Goal: Information Seeking & Learning: Learn about a topic

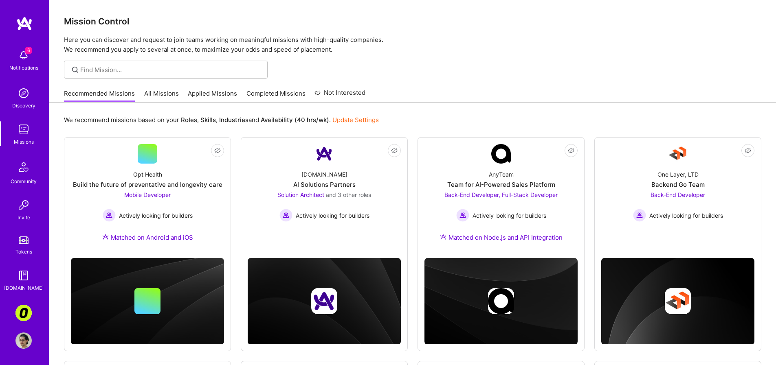
click at [170, 95] on link "All Missions" at bounding box center [161, 95] width 35 height 13
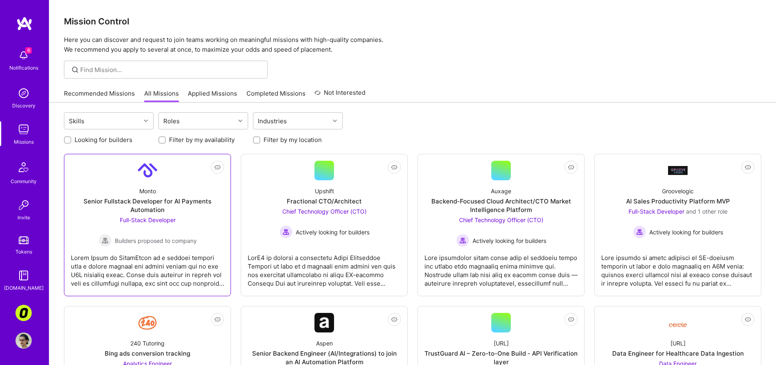
click at [176, 222] on div "Full-Stack Developer Builders proposed to company" at bounding box center [148, 231] width 98 height 31
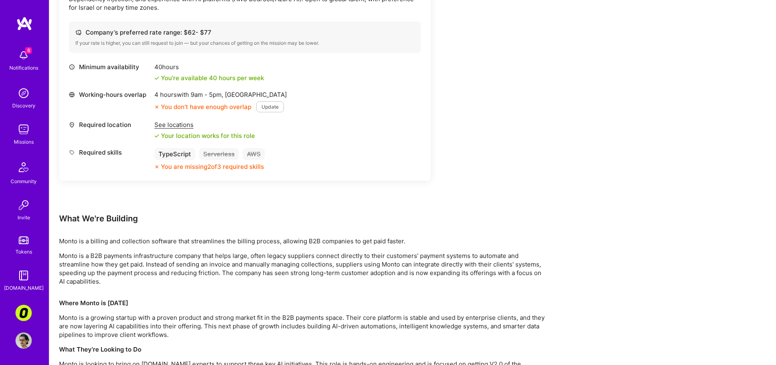
scroll to position [424, 0]
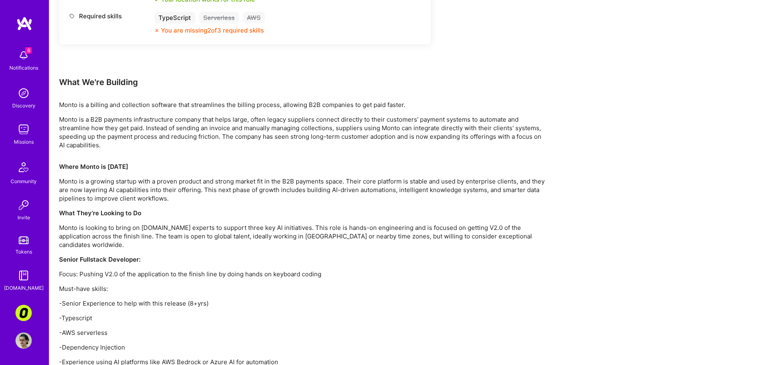
drag, startPoint x: 378, startPoint y: 292, endPoint x: 391, endPoint y: 277, distance: 20.3
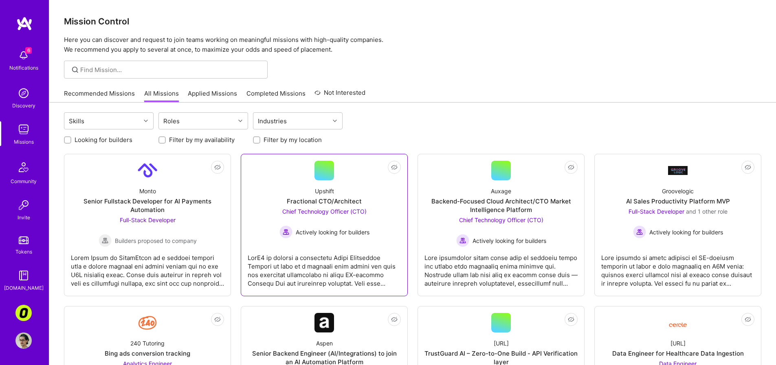
click at [349, 260] on div at bounding box center [324, 267] width 153 height 41
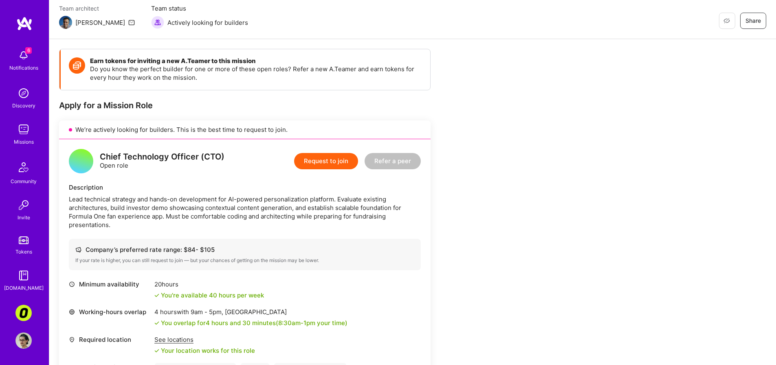
scroll to position [103, 0]
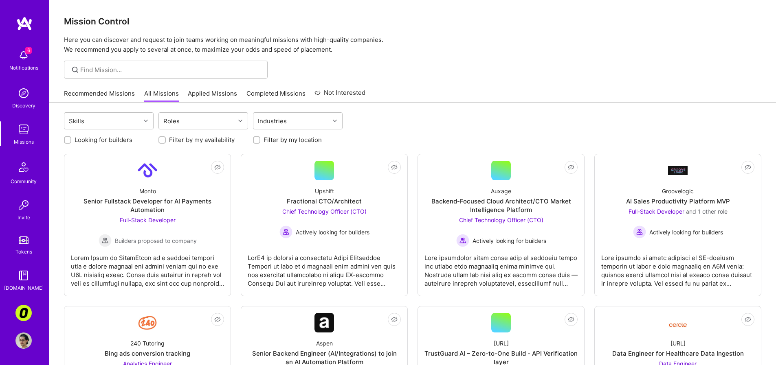
click at [554, 15] on div "Mission Control Here you can discover and request to join teams working on mean…" at bounding box center [412, 27] width 727 height 55
